Goal: Task Accomplishment & Management: Manage account settings

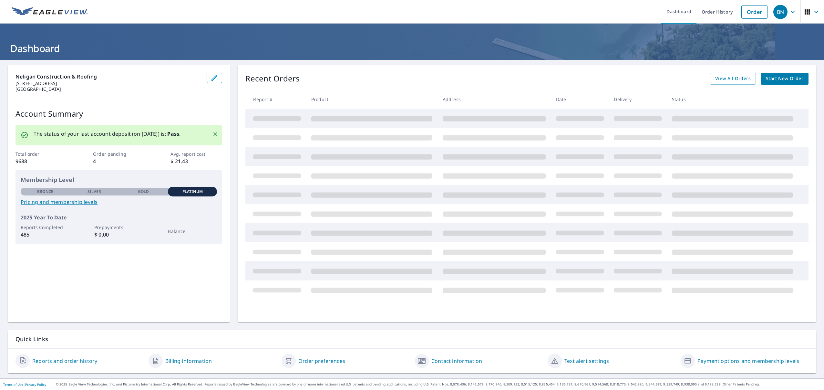
click at [756, 13] on link "Order" at bounding box center [754, 12] width 26 height 14
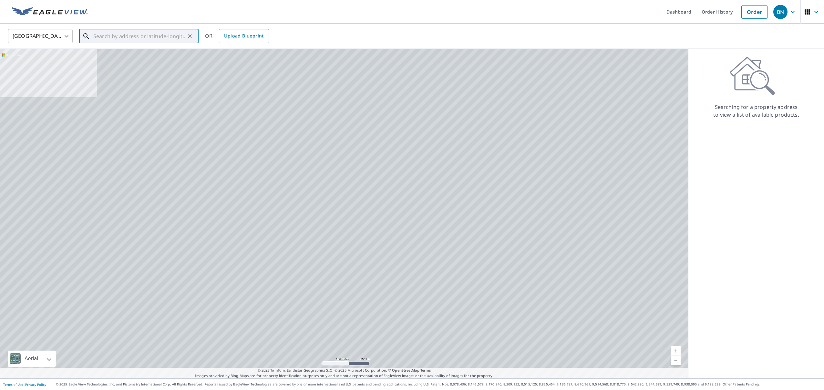
click at [138, 37] on input "text" at bounding box center [139, 36] width 92 height 18
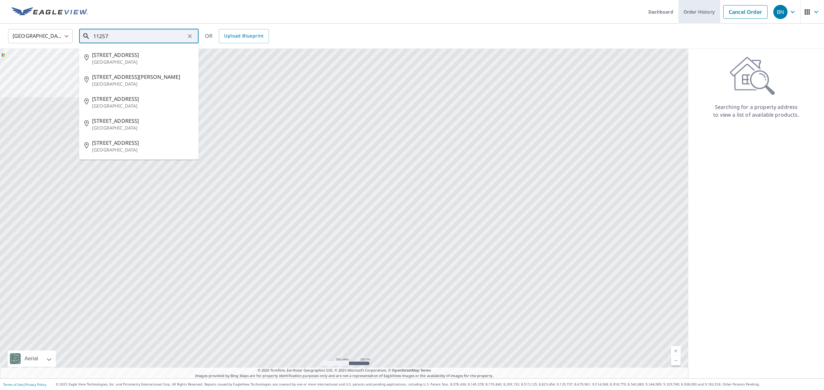
type input "11257"
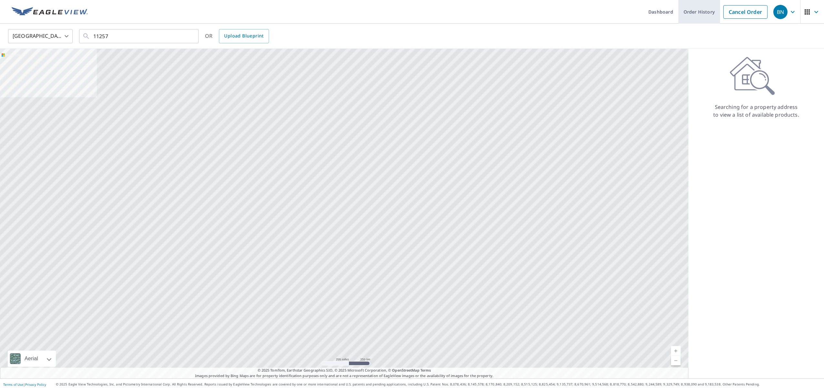
click at [701, 15] on link "Order History" at bounding box center [699, 12] width 42 height 24
